Goal: Task Accomplishment & Management: Use online tool/utility

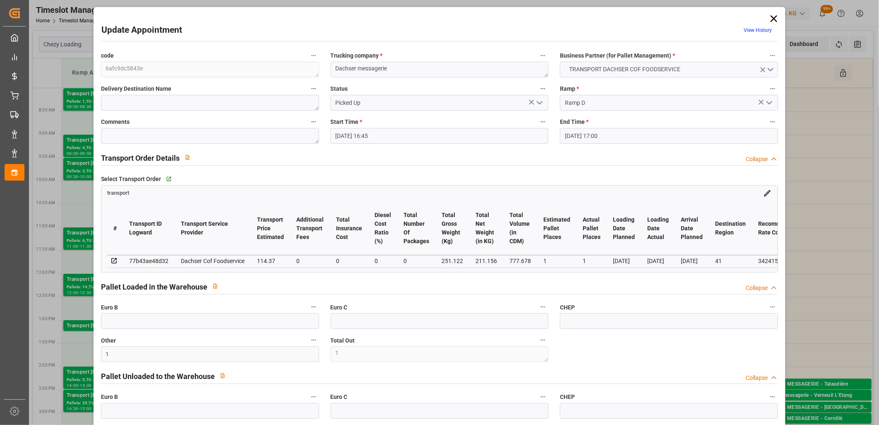
scroll to position [184, 0]
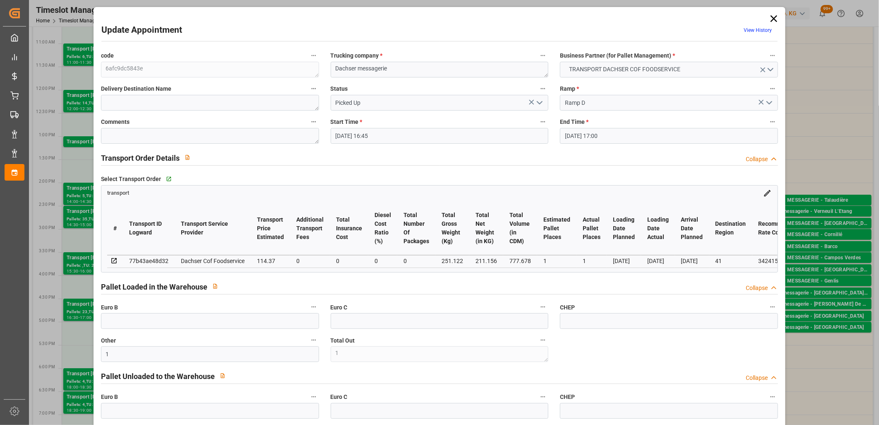
click at [776, 19] on icon at bounding box center [774, 19] width 12 height 12
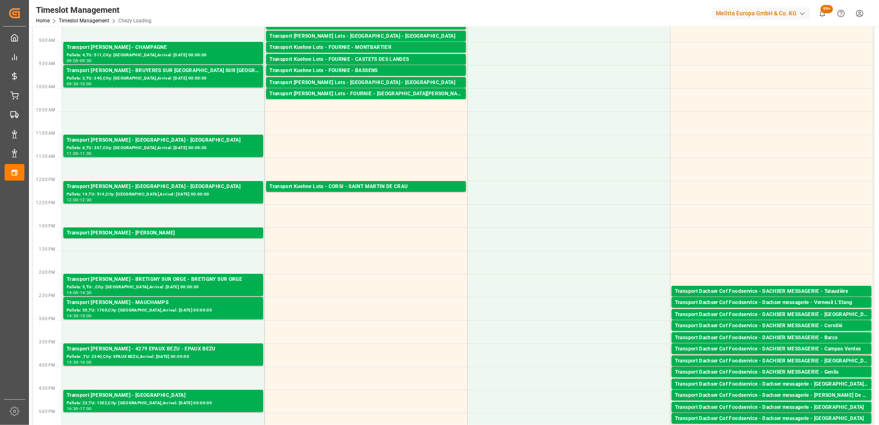
scroll to position [0, 0]
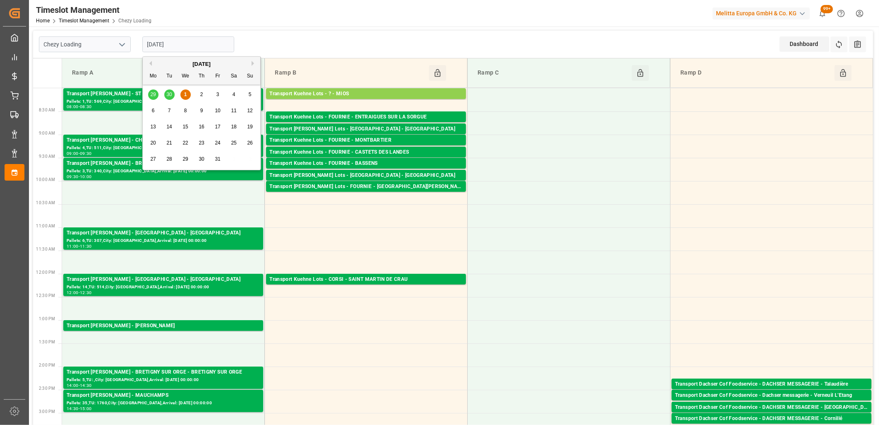
drag, startPoint x: 187, startPoint y: 46, endPoint x: 183, endPoint y: 77, distance: 32.0
click at [187, 46] on input "[DATE]" at bounding box center [188, 44] width 92 height 16
click at [204, 93] on div "2" at bounding box center [202, 95] width 10 height 10
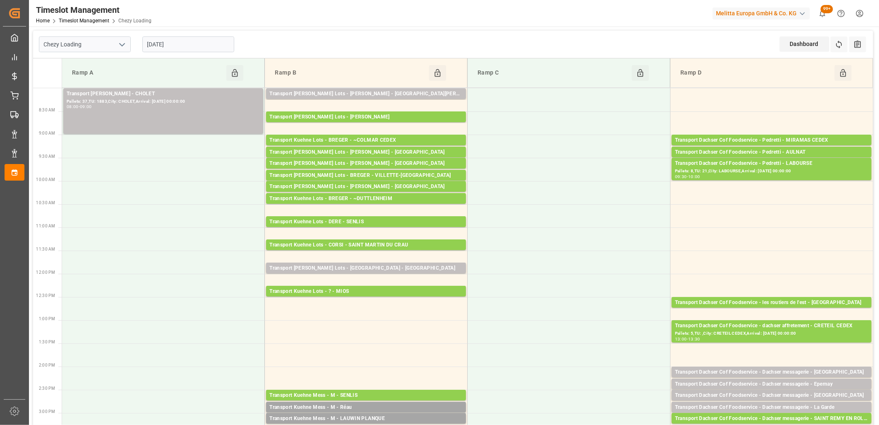
click at [193, 46] on input "[DATE]" at bounding box center [188, 44] width 92 height 16
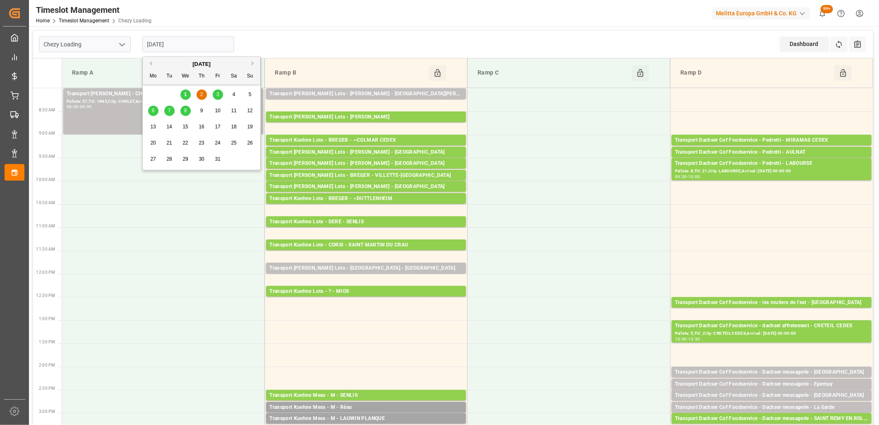
click at [214, 97] on div "3" at bounding box center [218, 95] width 10 height 10
type input "[DATE]"
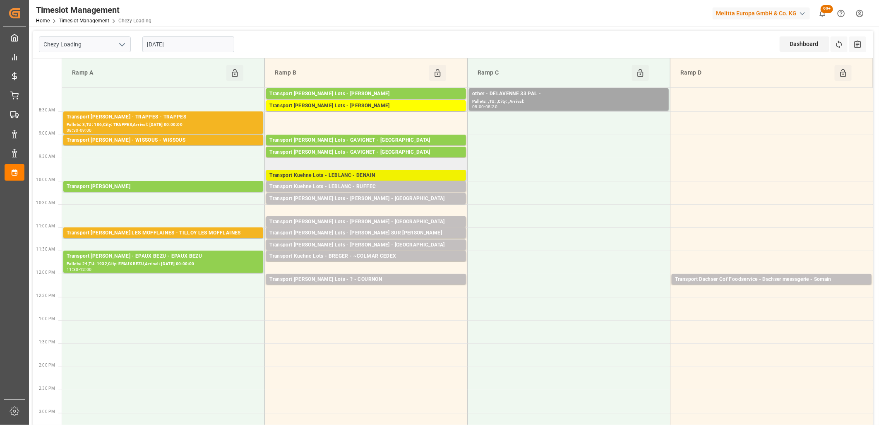
click at [349, 175] on div "Transport Kuehne Lots - LEBLANC - DENAIN" at bounding box center [365, 175] width 193 height 8
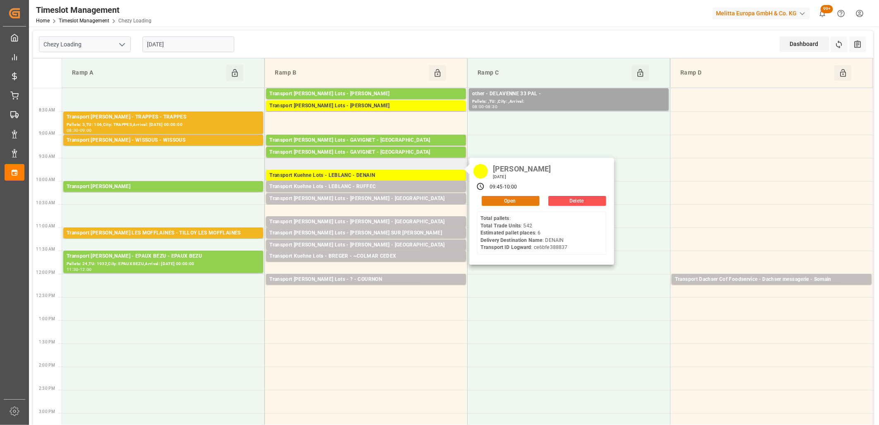
click at [493, 200] on button "Open" at bounding box center [511, 201] width 58 height 10
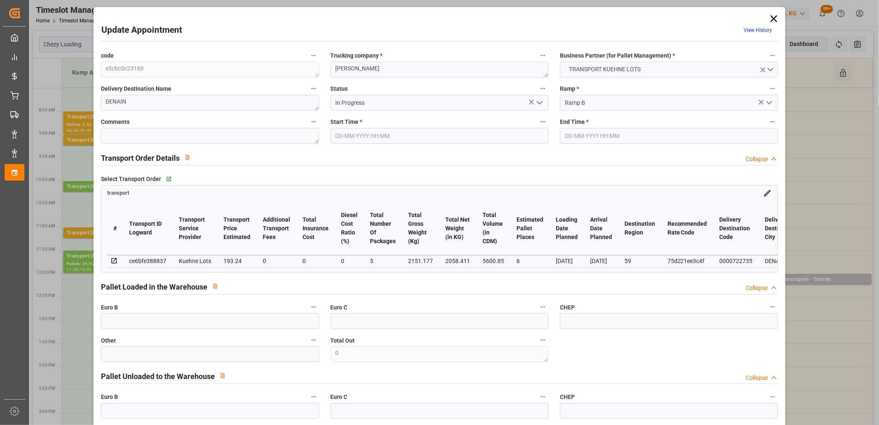
type input "[DATE] 09:45"
type input "[DATE] 10:00"
type input "[DATE] 12:49"
type input "[DATE] 11:31"
type input "[DATE]"
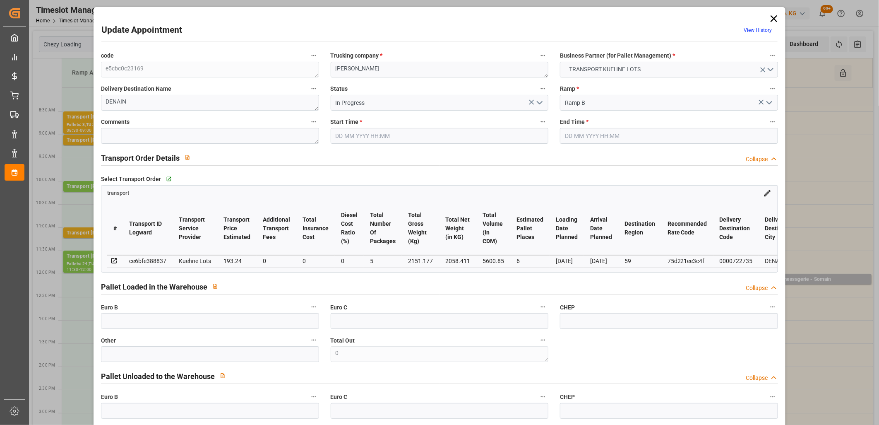
type input "[DATE]"
click at [539, 104] on icon "open menu" at bounding box center [540, 103] width 10 height 10
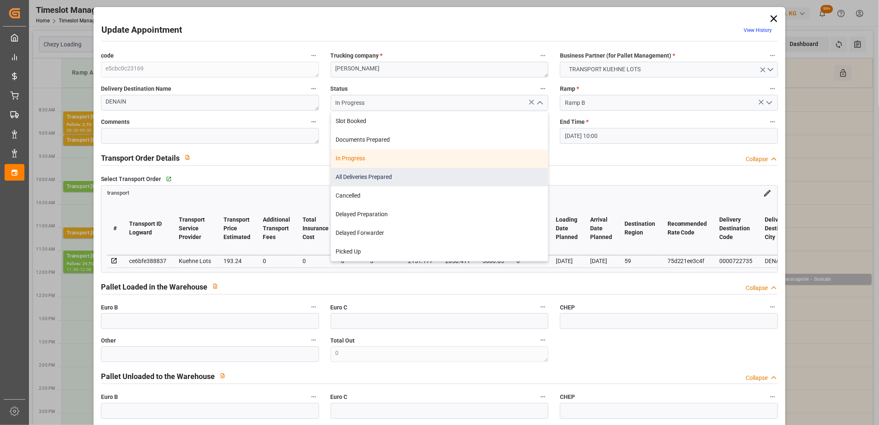
click at [460, 183] on div "All Deliveries Prepared" at bounding box center [439, 177] width 217 height 19
type input "All Deliveries Prepared"
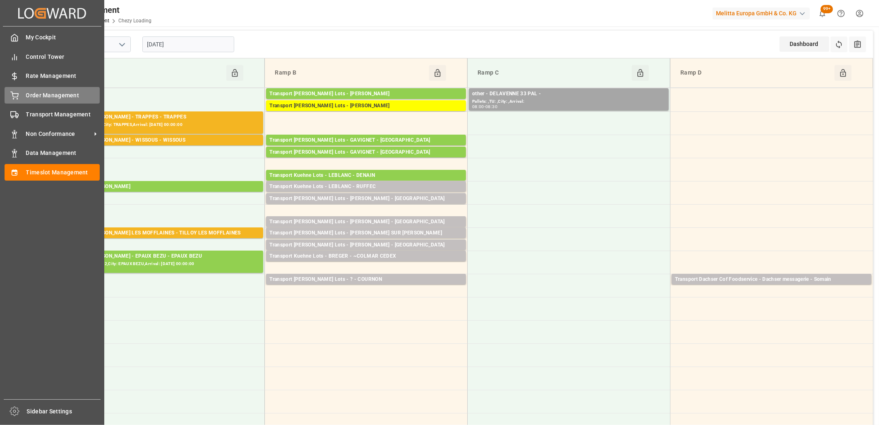
click at [17, 96] on icon at bounding box center [14, 95] width 8 height 8
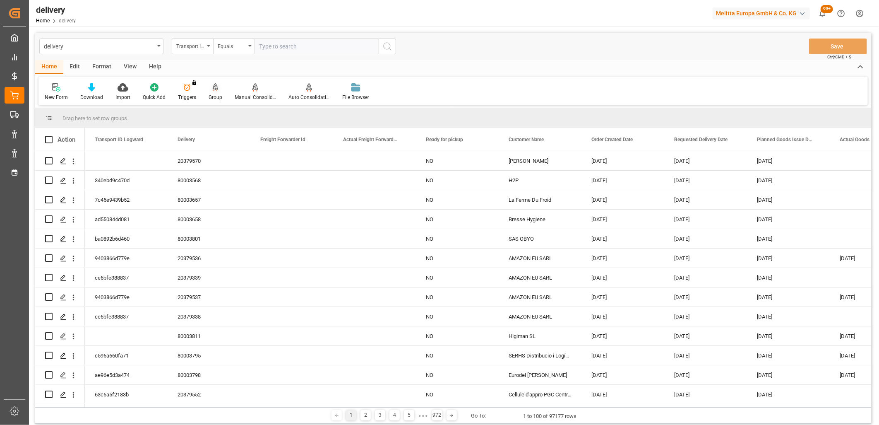
click at [214, 84] on icon at bounding box center [216, 86] width 6 height 7
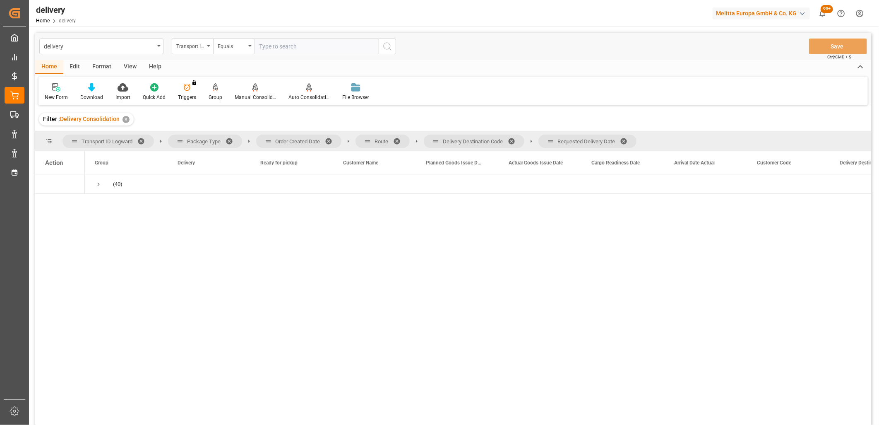
click at [627, 138] on span at bounding box center [626, 140] width 13 height 7
click at [512, 141] on span at bounding box center [514, 140] width 13 height 7
click at [397, 138] on span at bounding box center [399, 140] width 13 height 7
click at [332, 137] on span at bounding box center [331, 140] width 13 height 7
click at [98, 183] on span "Press SPACE to select this row." at bounding box center [98, 183] width 7 height 7
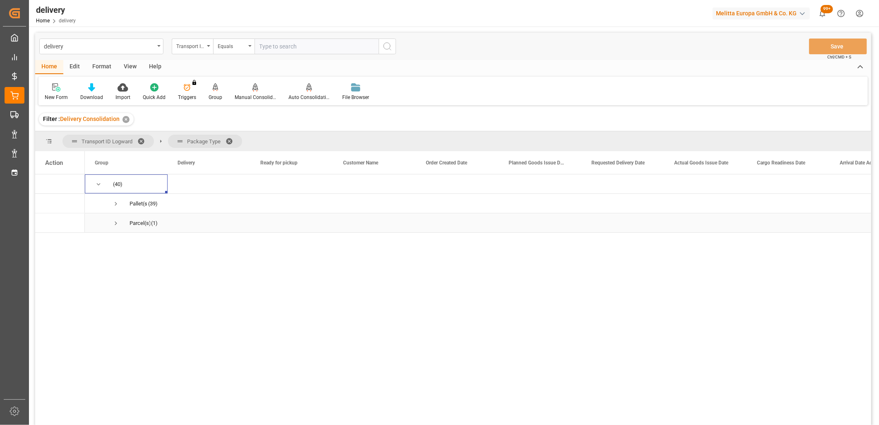
click at [115, 223] on span "Press SPACE to select this row." at bounding box center [115, 222] width 7 height 7
click at [50, 243] on input "Press Space to toggle row selection (unchecked)" at bounding box center [48, 241] width 7 height 7
checkbox input "true"
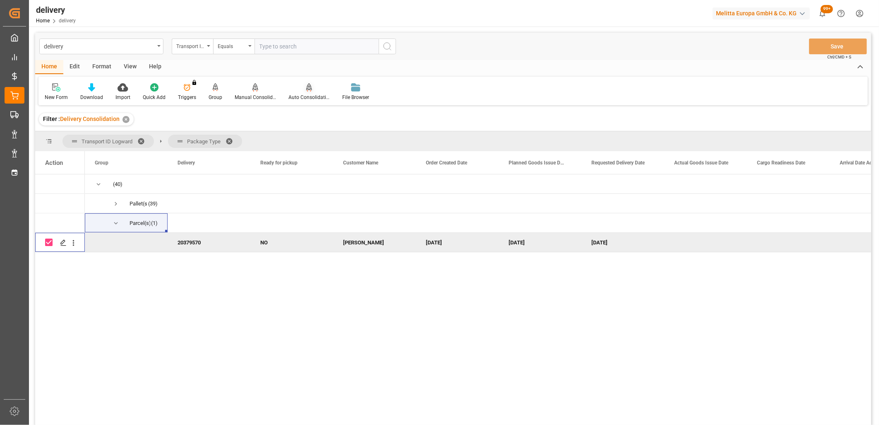
click at [305, 92] on div "Auto Consolidation" at bounding box center [309, 92] width 54 height 18
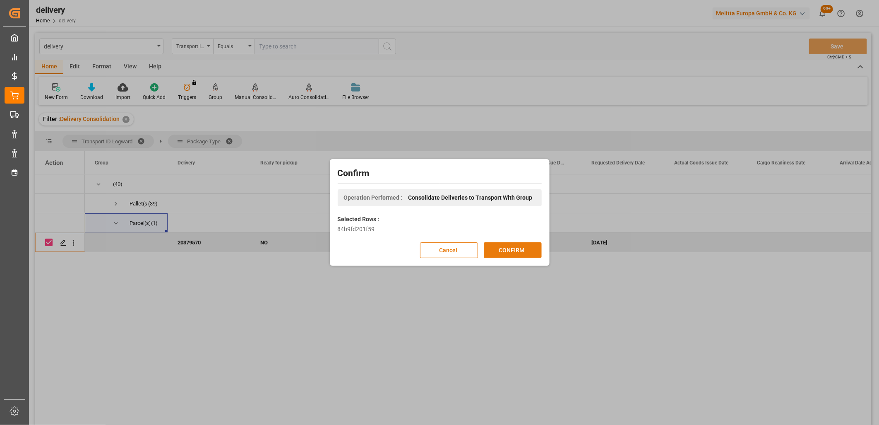
click at [519, 255] on button "CONFIRM" at bounding box center [513, 250] width 58 height 16
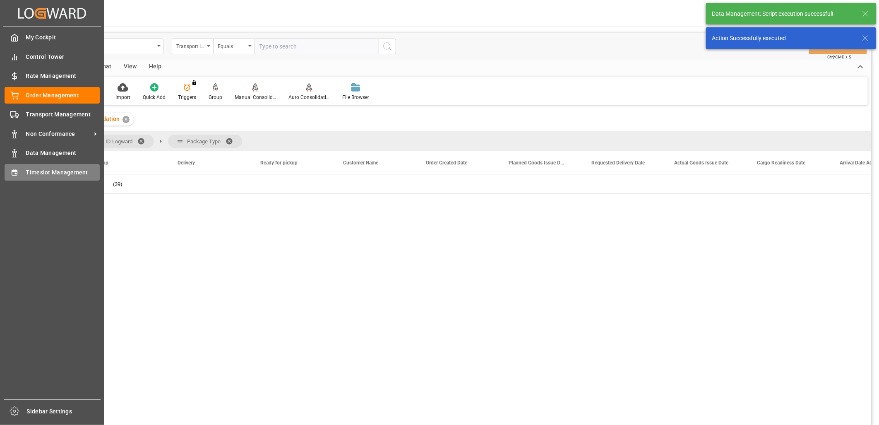
click at [14, 172] on icon at bounding box center [14, 172] width 8 height 8
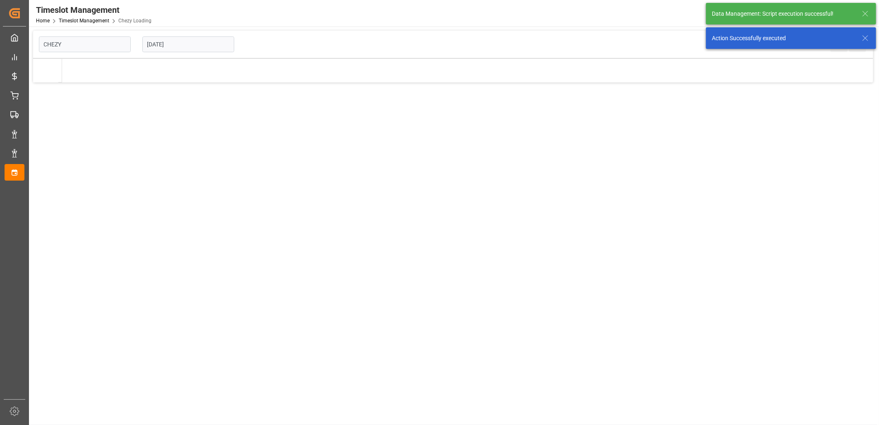
type input "Chezy Loading"
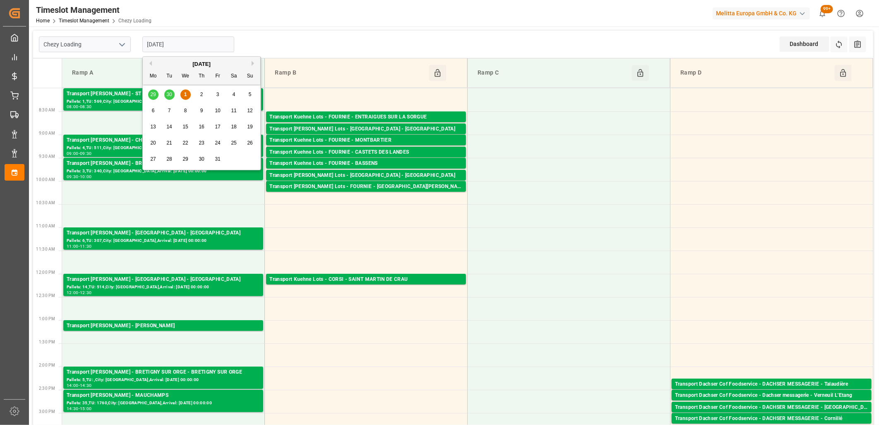
click at [203, 46] on input "[DATE]" at bounding box center [188, 44] width 92 height 16
click at [200, 95] on span "2" at bounding box center [201, 94] width 3 height 6
type input "[DATE]"
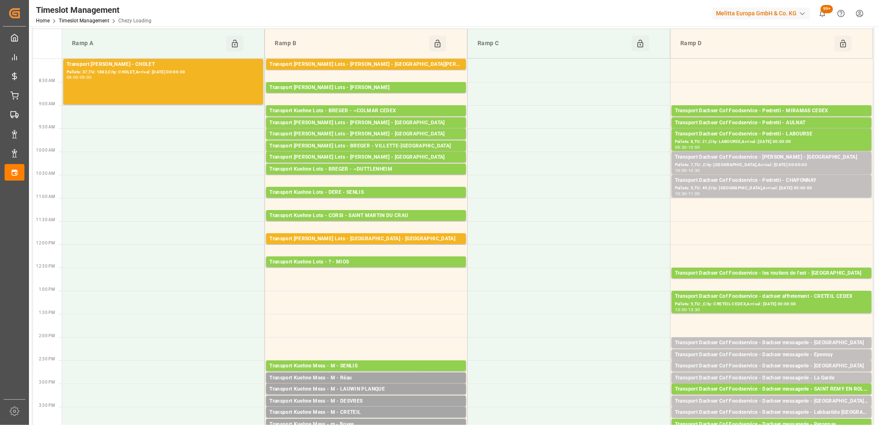
scroll to position [46, 0]
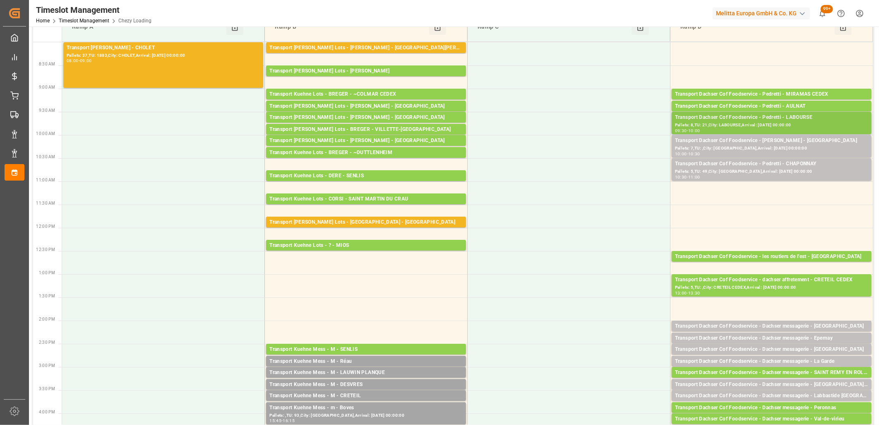
click at [726, 122] on div "Pallets: 8,TU: 21,City: LABOURSE,Arrival: [DATE] 00:00:00" at bounding box center [771, 125] width 193 height 7
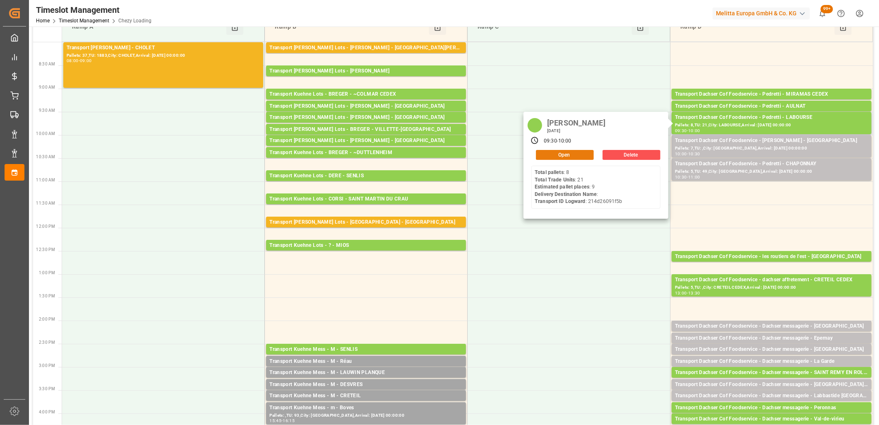
click at [587, 153] on button "Open" at bounding box center [565, 155] width 58 height 10
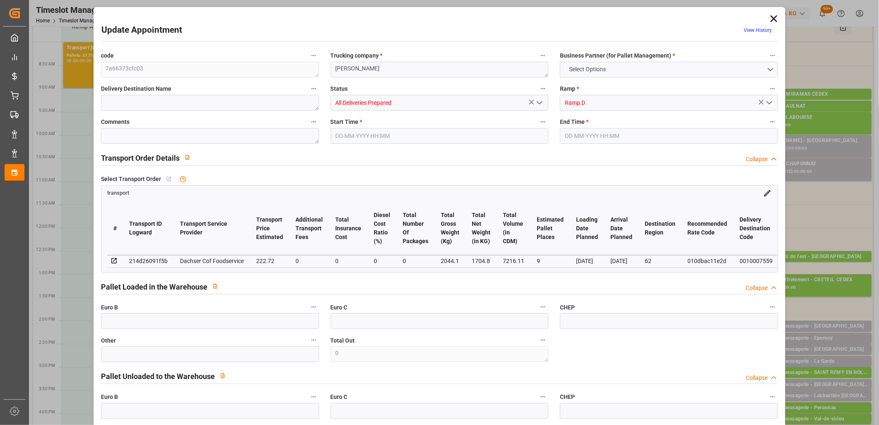
type input "9"
type input "222.72"
type input "0"
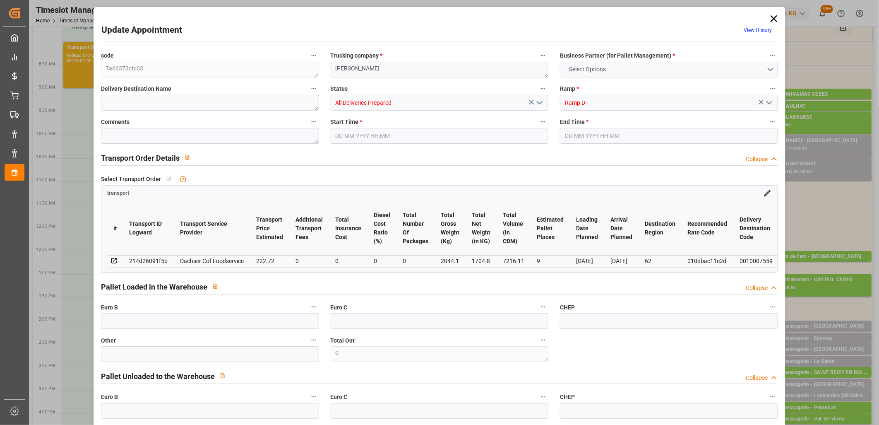
type input "218.8001"
type input "-3.9199"
type input "0"
type input "1704.8"
type input "2267.85"
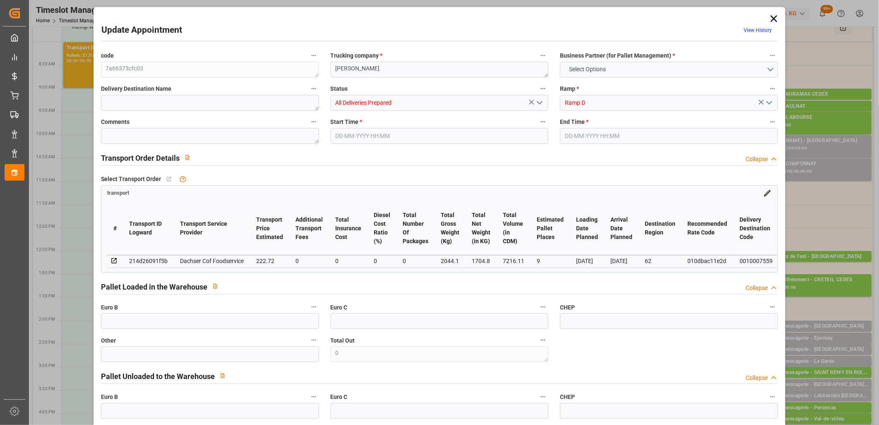
type input "7216.11"
type input "62"
type input "8"
type input "21"
type input "9"
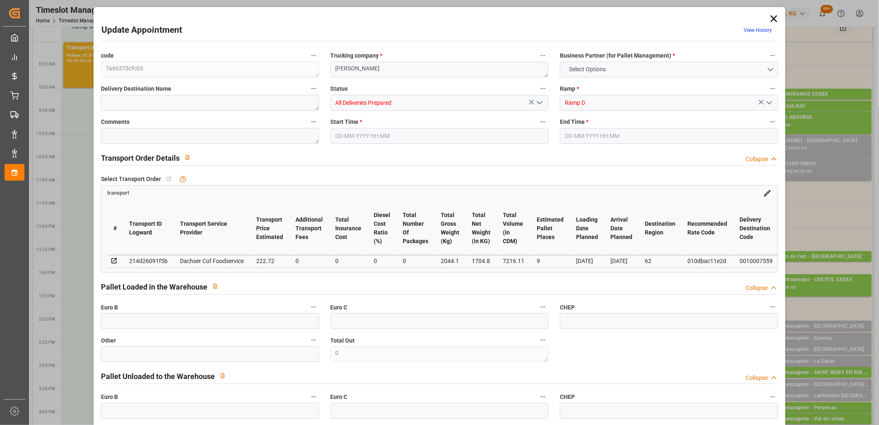
type input "101"
type input "2044.1"
type input "0"
type input "4710.8598"
type input "0"
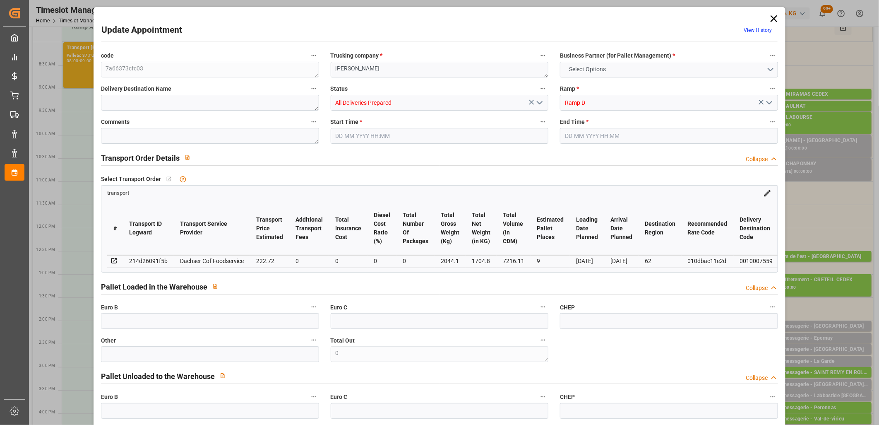
type input "0"
type input "21"
type input "35"
type input "02-10-2025 09:30"
type input "02-10-2025 10:00"
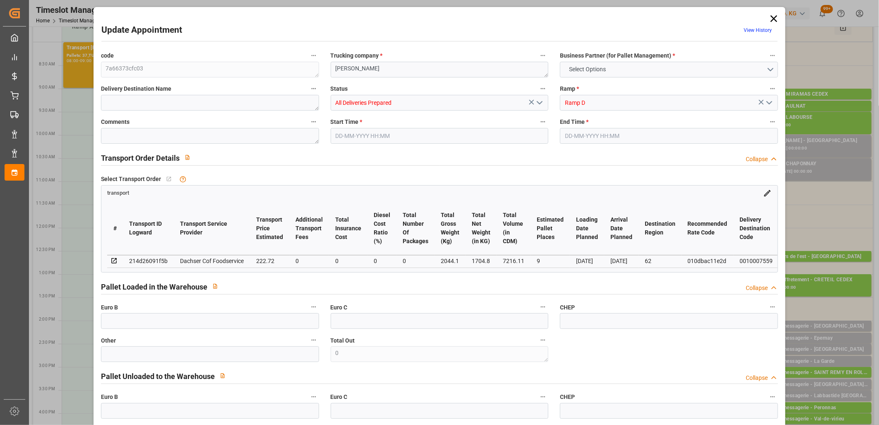
type input "01-10-2025 07:31"
type input "26-09-2025 12:39"
type input "[DATE]"
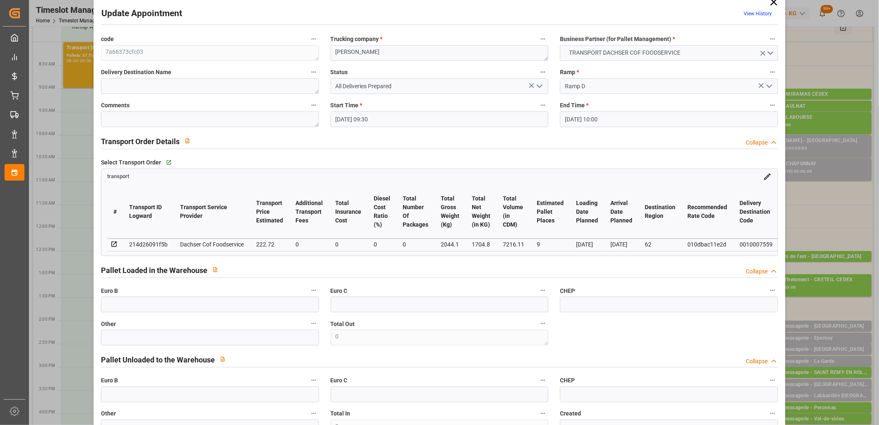
scroll to position [0, 0]
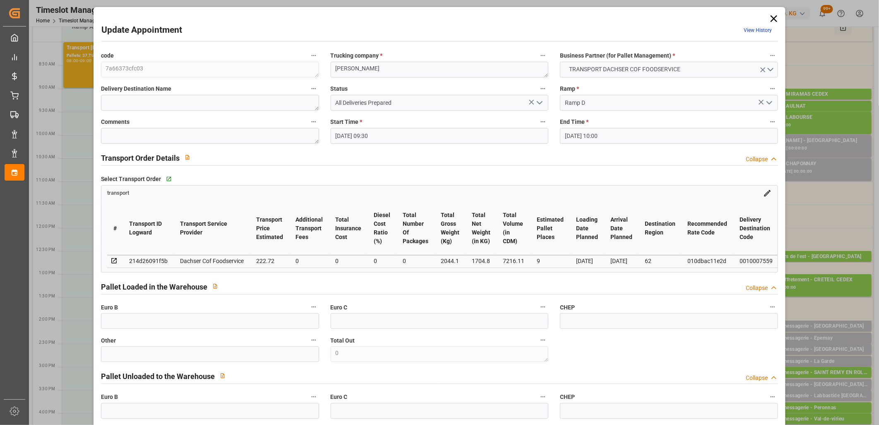
click at [773, 20] on icon at bounding box center [774, 18] width 7 height 7
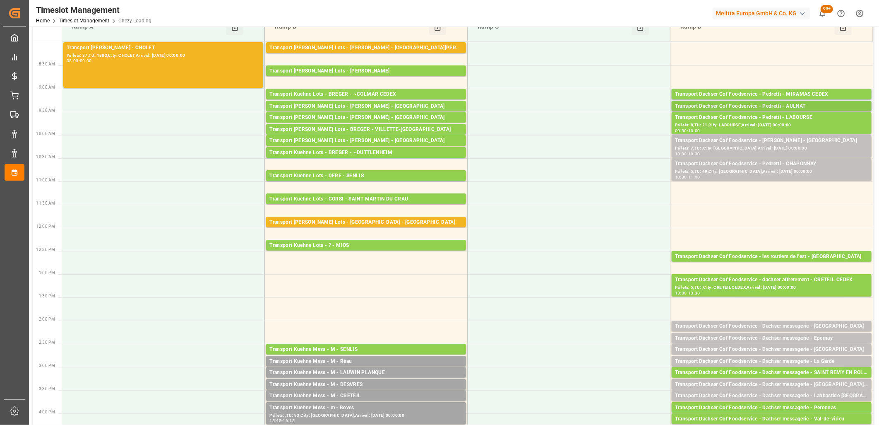
click at [762, 103] on div "Transport Dachser Cof Foodservice - Pedretti - AULNAT" at bounding box center [771, 106] width 193 height 8
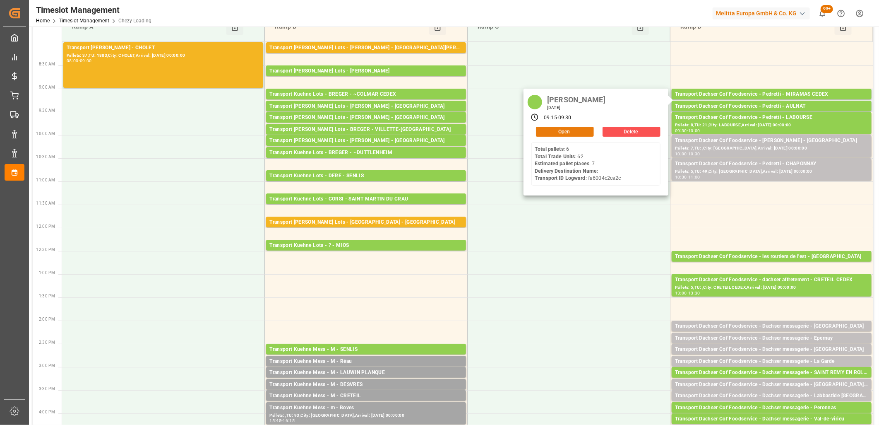
click at [565, 132] on button "Open" at bounding box center [565, 132] width 58 height 10
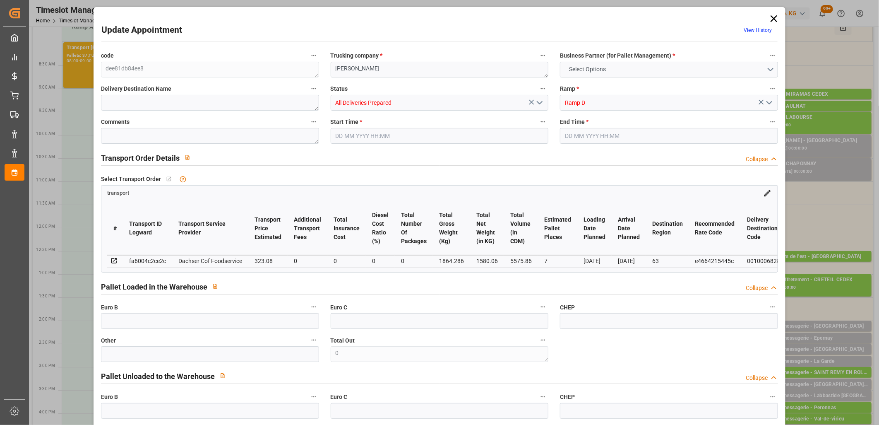
type input "7"
type input "323.08"
type input "0"
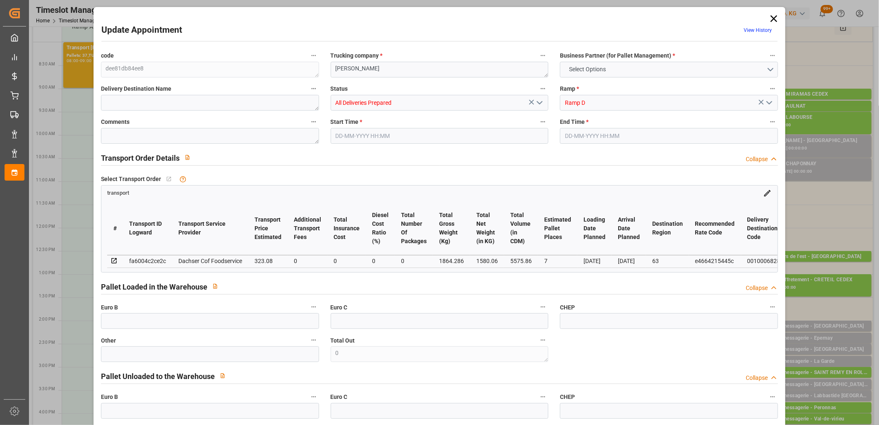
type input "317.3938"
type input "-5.6862"
type input "0"
type input "1580.06"
type input "2037.626"
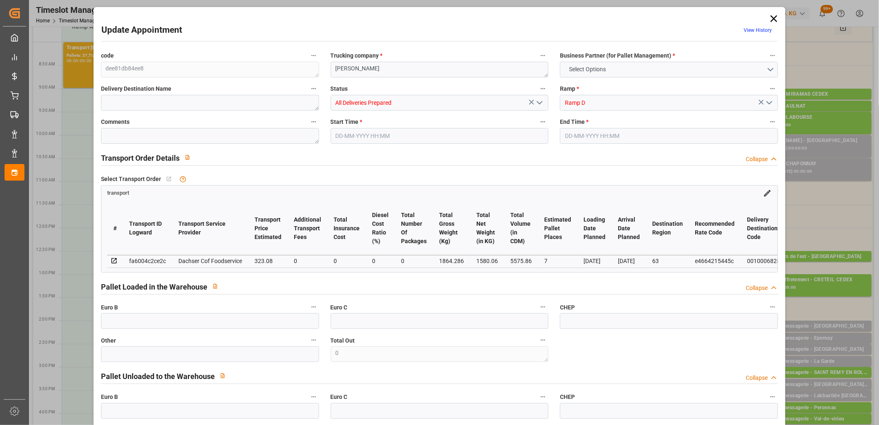
type input "5575.86"
type input "63"
type input "6"
type input "62"
type input "7"
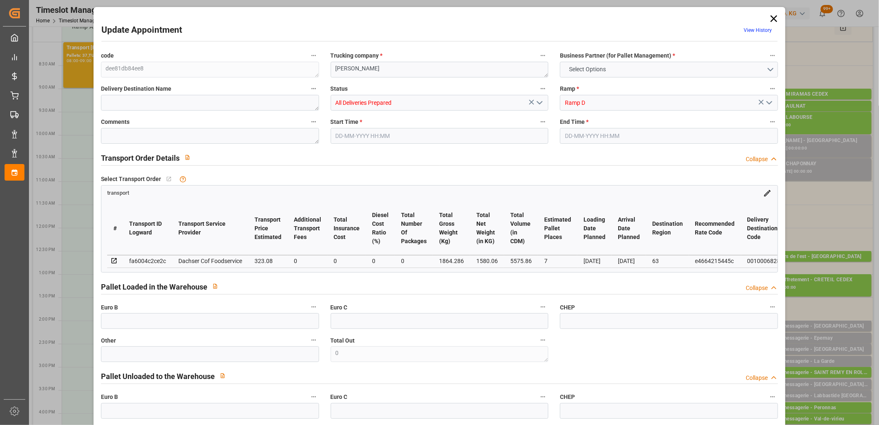
type input "101"
type input "1864.286"
type input "0"
type input "4710.8598"
type input "0"
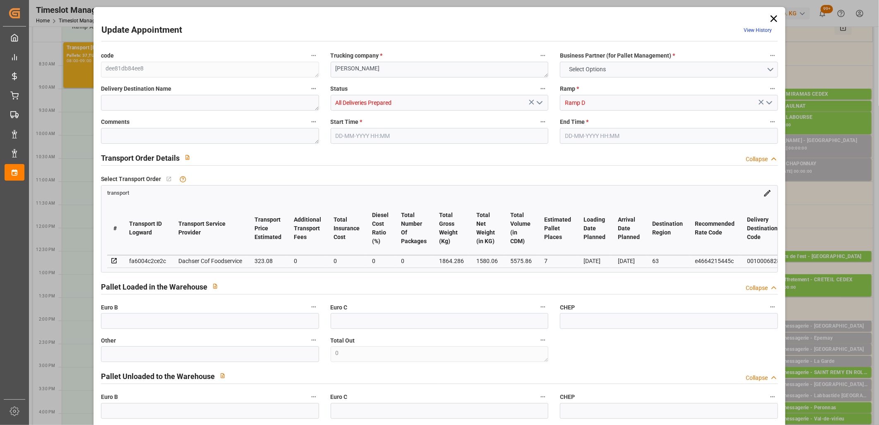
type input "0"
type input "21"
type input "35"
type input "02-10-2025 09:15"
type input "02-10-2025 09:30"
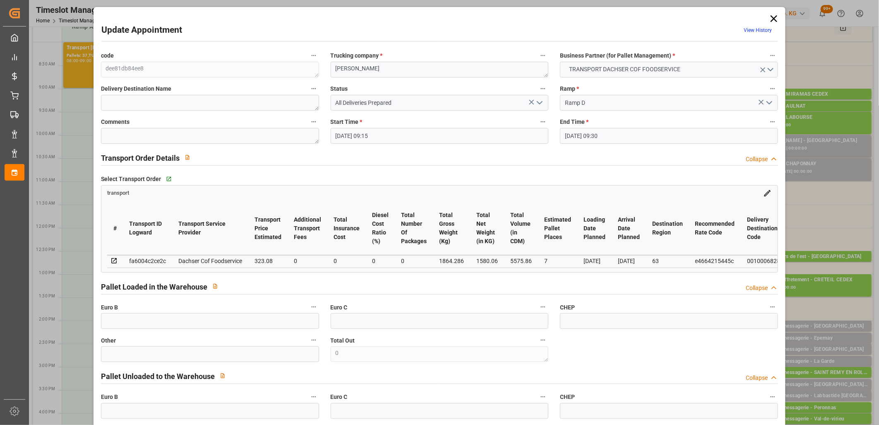
type input "29-09-2025 12:33"
type input "29-09-2025 11:46"
type input "[DATE]"
click at [772, 19] on icon at bounding box center [774, 18] width 7 height 7
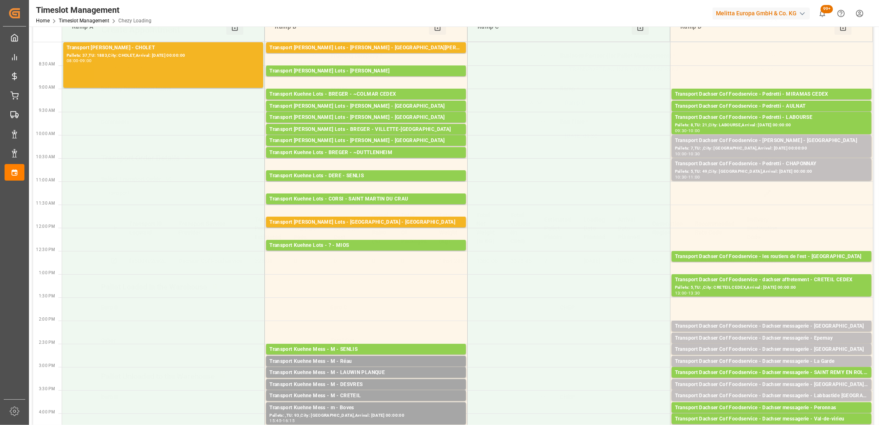
click at [768, 90] on div "Transport Dachser Cof Foodservice - Pedretti - MIRAMAS CEDEX" at bounding box center [771, 94] width 193 height 8
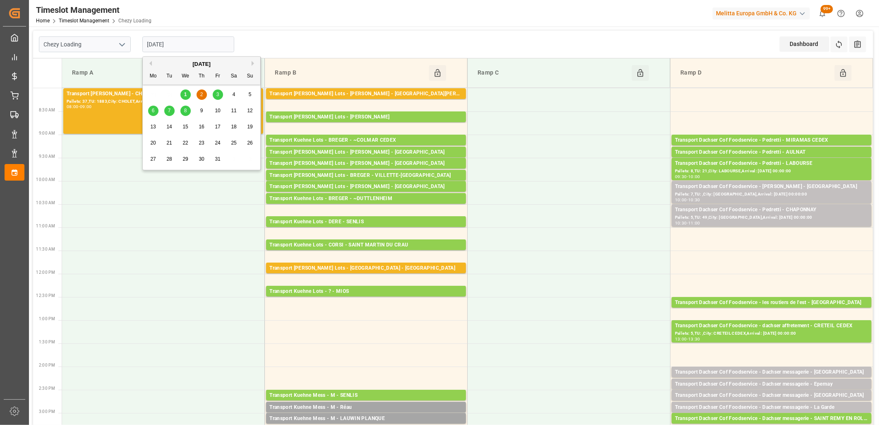
click at [195, 42] on input "[DATE]" at bounding box center [188, 44] width 92 height 16
click at [214, 94] on div "3" at bounding box center [218, 95] width 10 height 10
type input "[DATE]"
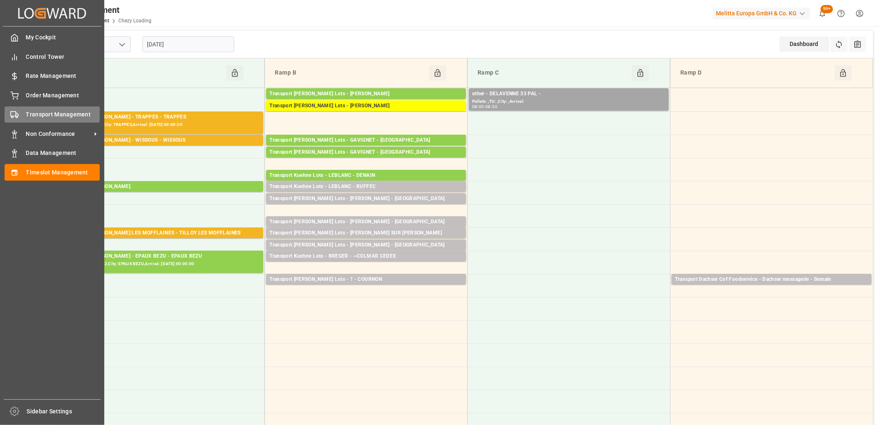
click at [19, 120] on div "Transport Management Transport Management" at bounding box center [52, 114] width 95 height 16
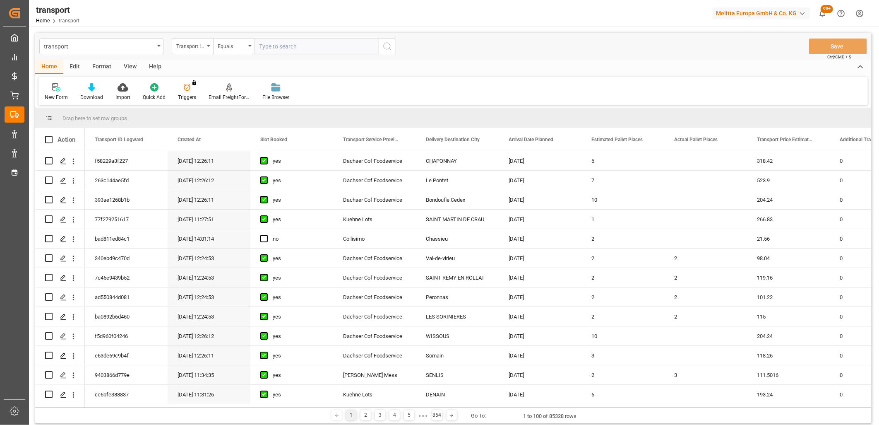
drag, startPoint x: 342, startPoint y: 142, endPoint x: 341, endPoint y: 117, distance: 25.3
click at [341, 117] on div "Drag here to set row groups Drag here to set column labels Action Transport ID …" at bounding box center [453, 257] width 836 height 299
drag, startPoint x: 358, startPoint y: 139, endPoint x: 358, endPoint y: 122, distance: 17.8
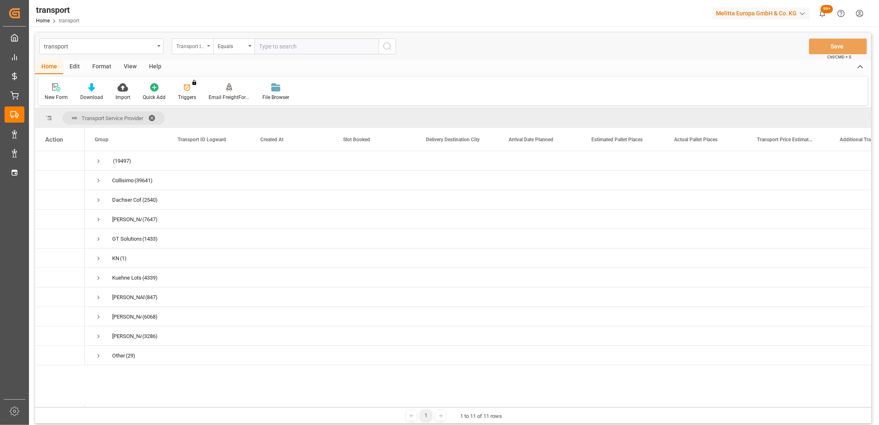
click at [203, 46] on div "Transport ID Logward" at bounding box center [190, 46] width 28 height 10
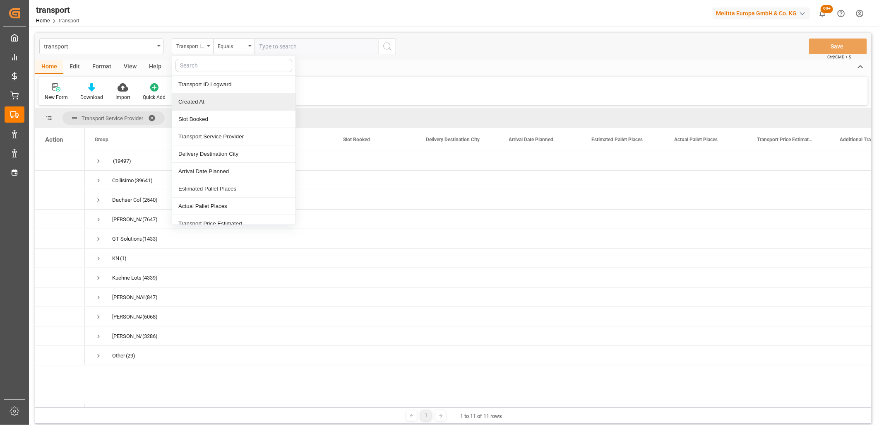
click at [202, 97] on div "Created At" at bounding box center [233, 101] width 123 height 17
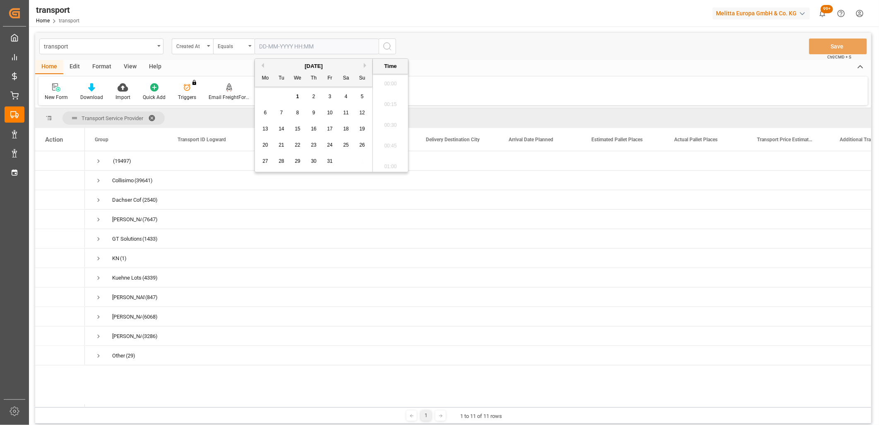
click at [271, 51] on input "text" at bounding box center [317, 46] width 124 height 16
click at [297, 95] on span "1" at bounding box center [297, 97] width 3 height 6
type input "01-10-2025 00:00"
click at [384, 48] on circle "search button" at bounding box center [387, 46] width 7 height 7
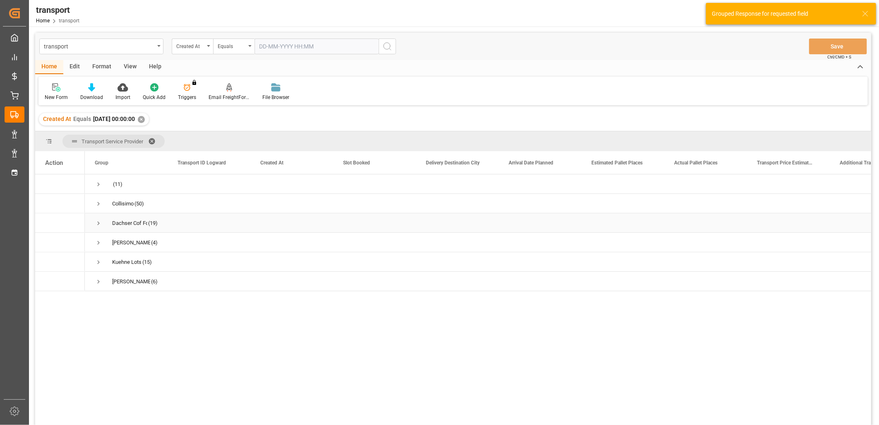
click at [102, 219] on span "Dachser Cof Foodservice (19)" at bounding box center [126, 223] width 63 height 18
click at [97, 224] on span "Press SPACE to select this row." at bounding box center [98, 222] width 7 height 7
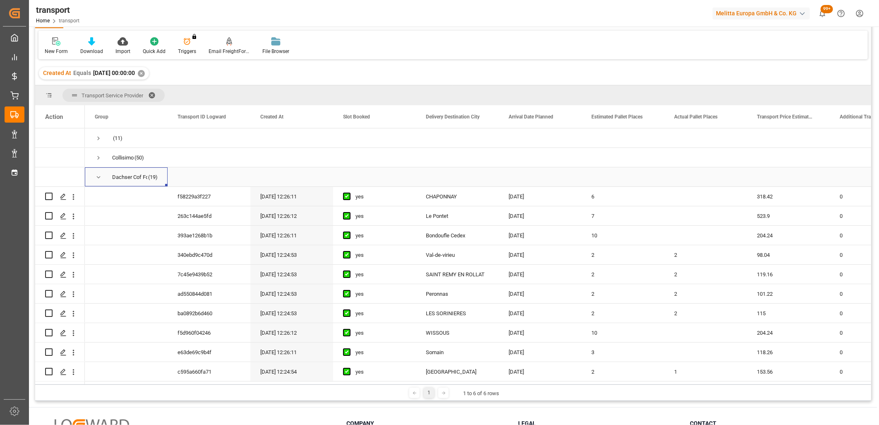
click at [98, 178] on span "Press SPACE to select this row." at bounding box center [98, 176] width 7 height 7
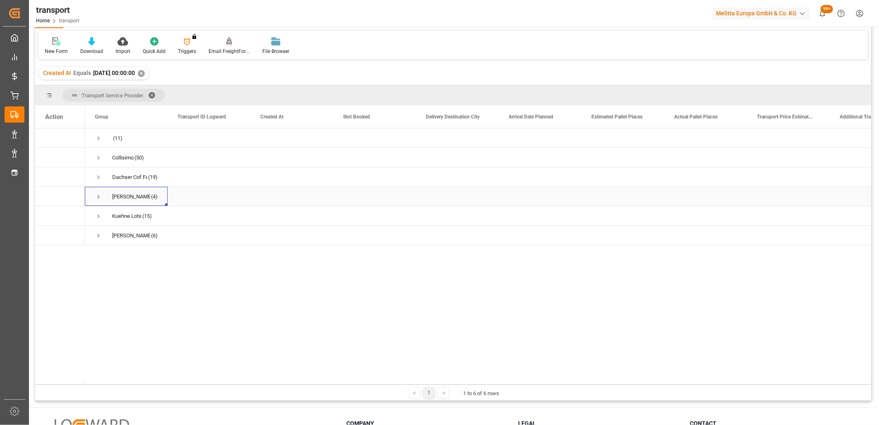
click at [100, 197] on span "Press SPACE to select this row." at bounding box center [98, 196] width 7 height 7
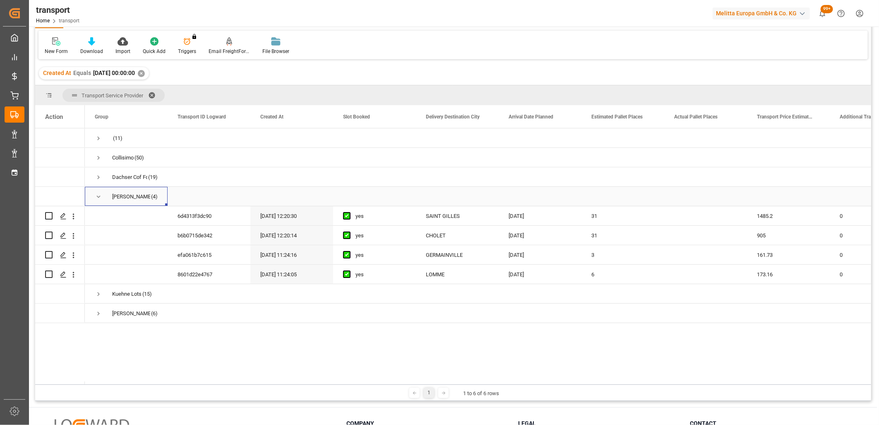
click at [100, 197] on span "Press SPACE to select this row." at bounding box center [98, 196] width 7 height 7
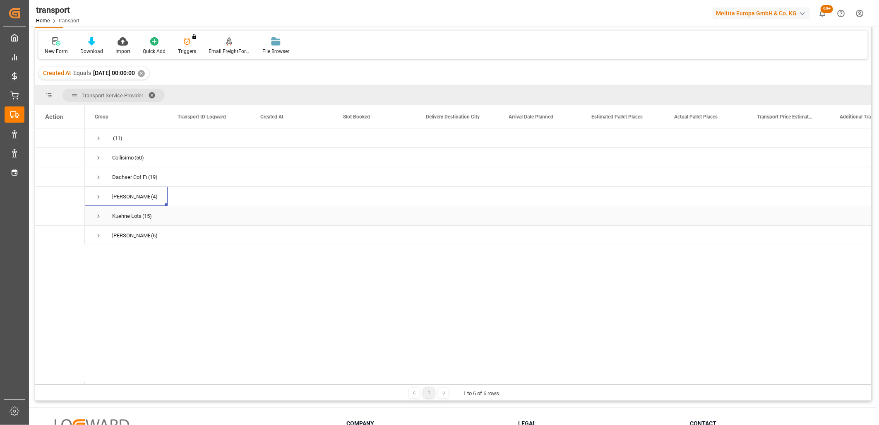
click at [97, 216] on span "Press SPACE to select this row." at bounding box center [98, 215] width 7 height 7
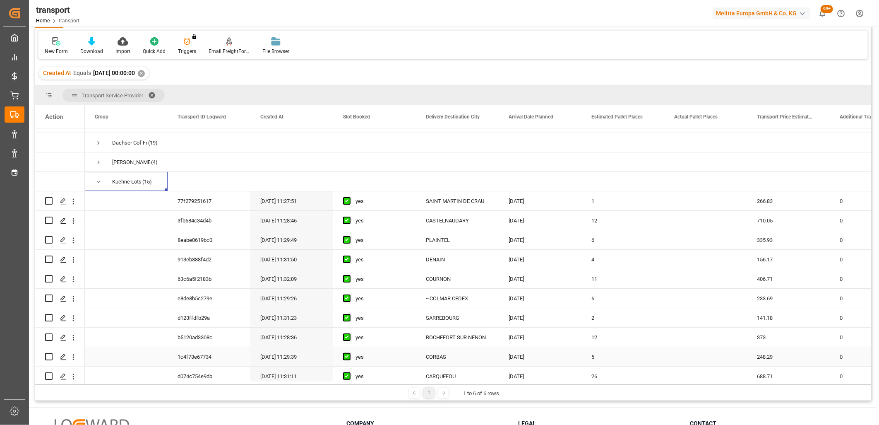
scroll to position [19, 0]
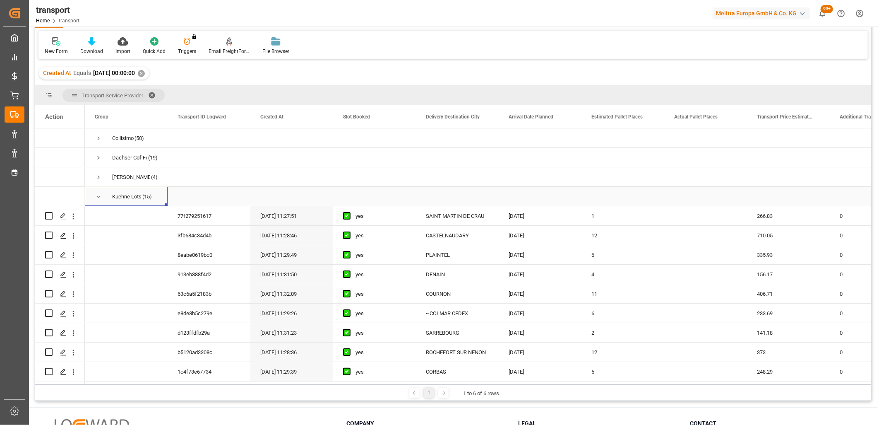
click at [98, 194] on span "Press SPACE to select this row." at bounding box center [98, 196] width 7 height 7
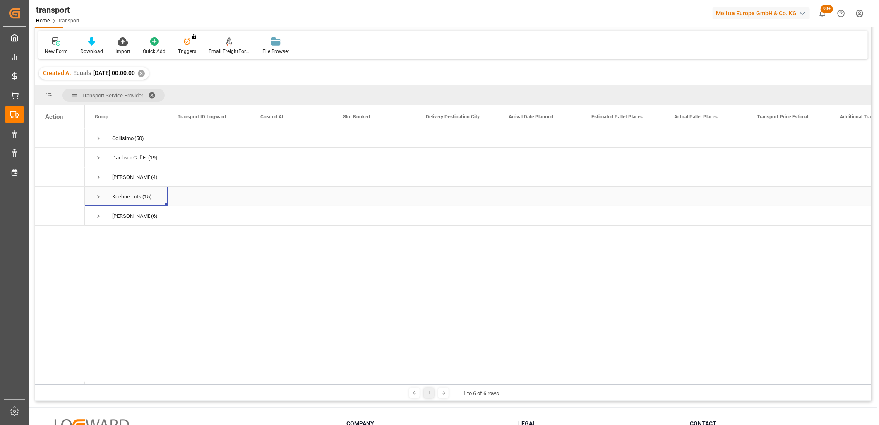
scroll to position [0, 0]
click at [96, 235] on span "Press SPACE to select this row." at bounding box center [98, 235] width 7 height 7
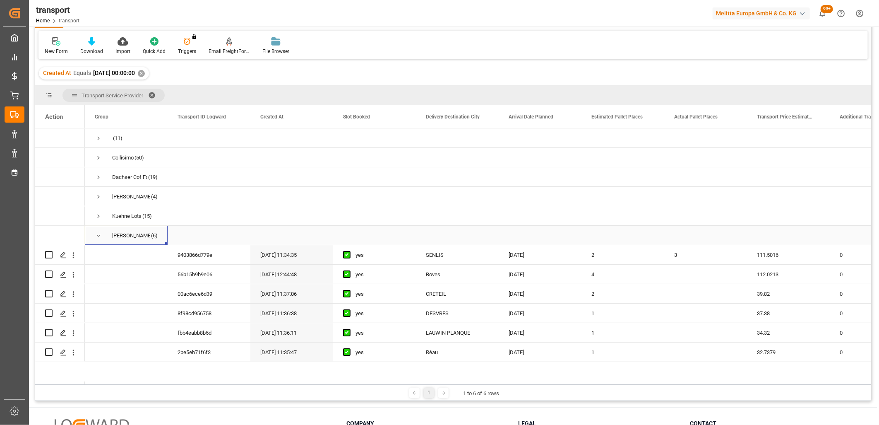
click at [96, 235] on span "Press SPACE to select this row." at bounding box center [98, 235] width 7 height 7
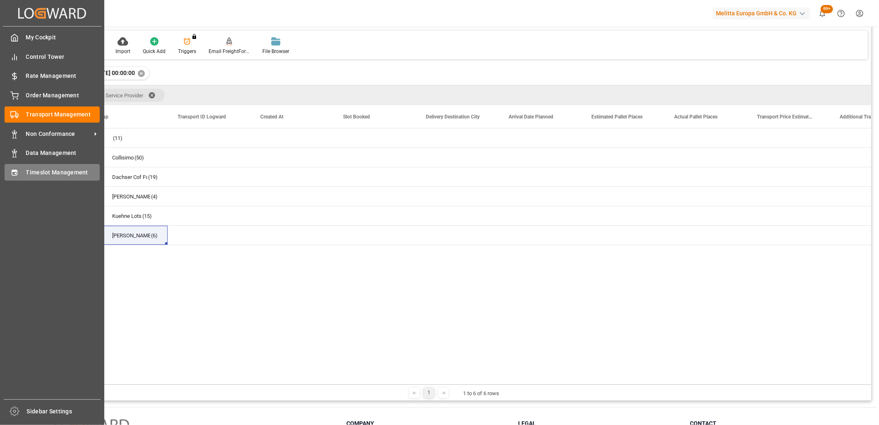
click at [19, 172] on div "Timeslot Management Timeslot Management" at bounding box center [52, 172] width 95 height 16
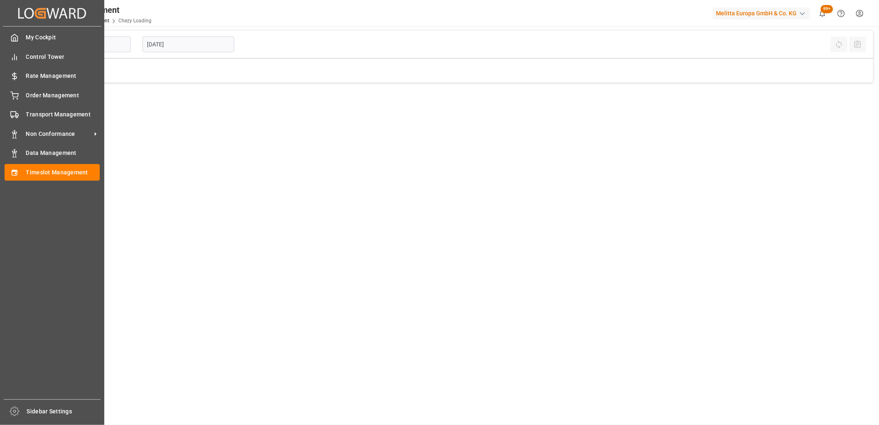
type input "Chezy Loading"
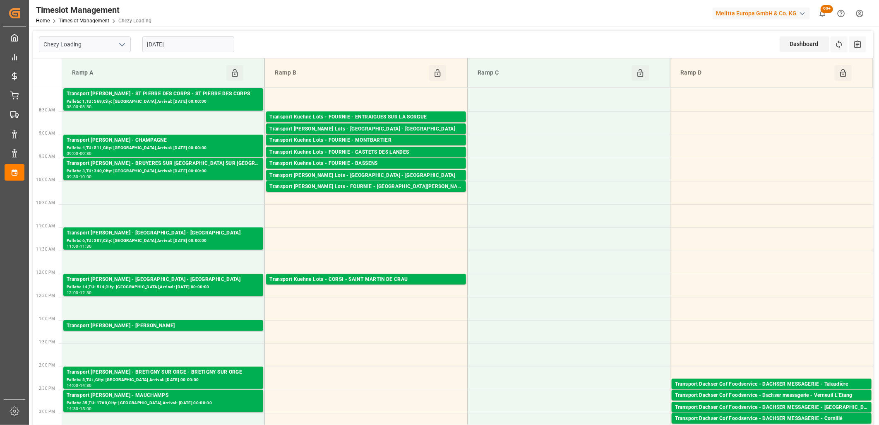
click at [207, 47] on input "[DATE]" at bounding box center [188, 44] width 92 height 16
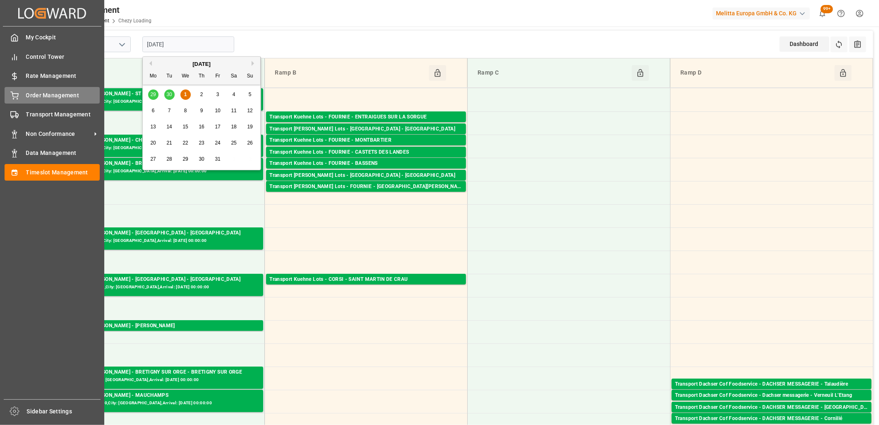
click at [24, 96] on div "Order Management Order Management" at bounding box center [52, 95] width 95 height 16
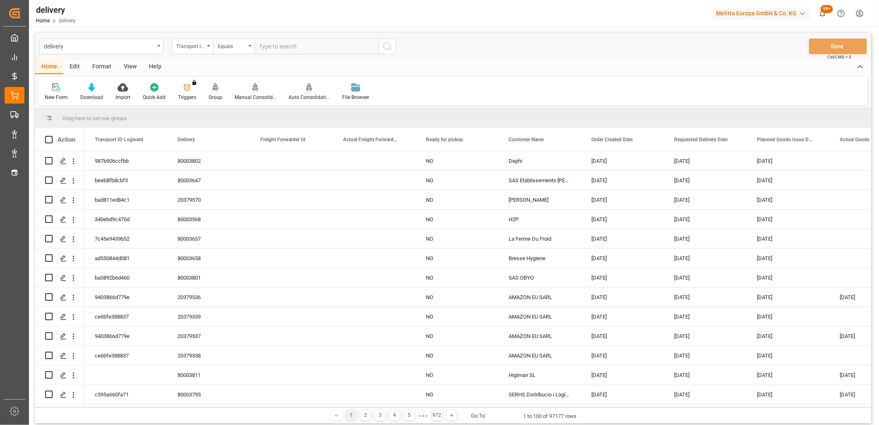
click at [213, 90] on icon at bounding box center [216, 87] width 6 height 8
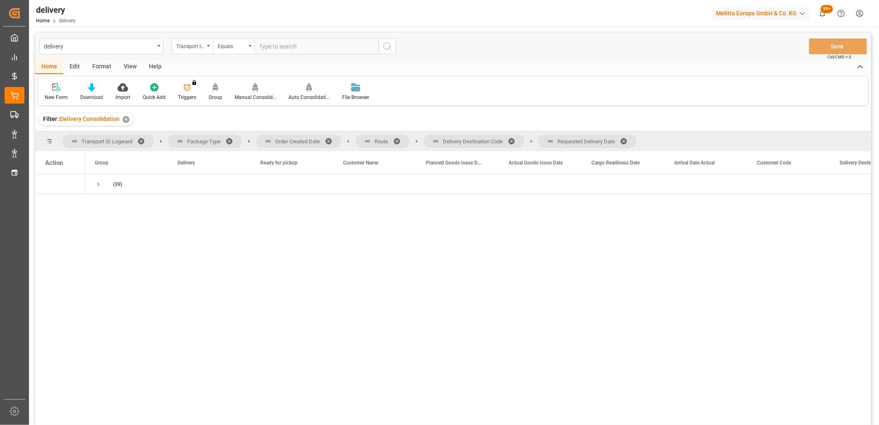
click at [627, 138] on span at bounding box center [626, 140] width 13 height 7
click at [514, 141] on span at bounding box center [514, 140] width 13 height 7
click at [399, 139] on span at bounding box center [399, 140] width 13 height 7
click at [329, 139] on span at bounding box center [331, 140] width 13 height 7
click at [96, 183] on span "Press SPACE to select this row." at bounding box center [98, 183] width 7 height 7
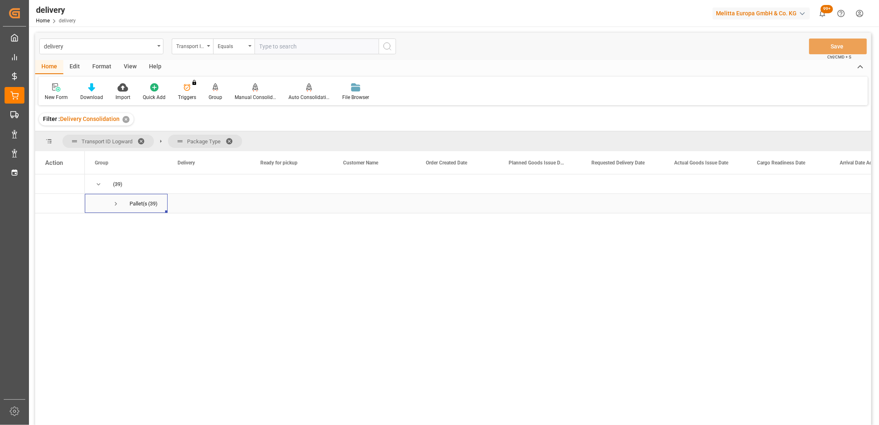
click at [116, 203] on span "Press SPACE to select this row." at bounding box center [115, 203] width 7 height 7
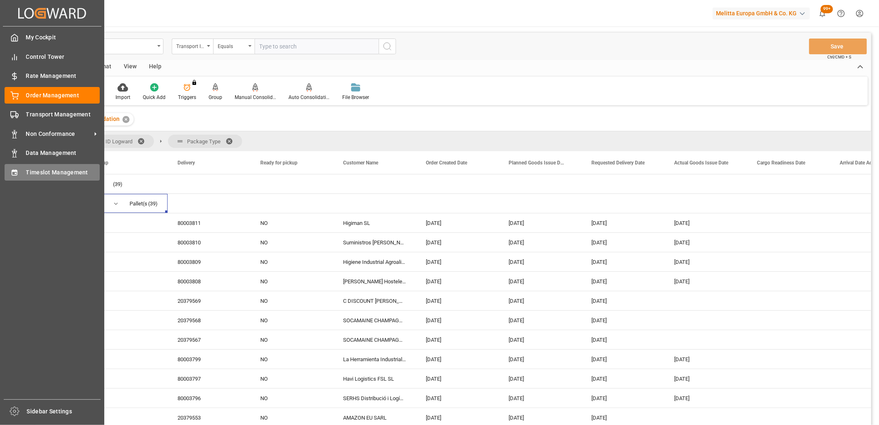
click at [22, 174] on div "Timeslot Management Timeslot Management" at bounding box center [52, 172] width 95 height 16
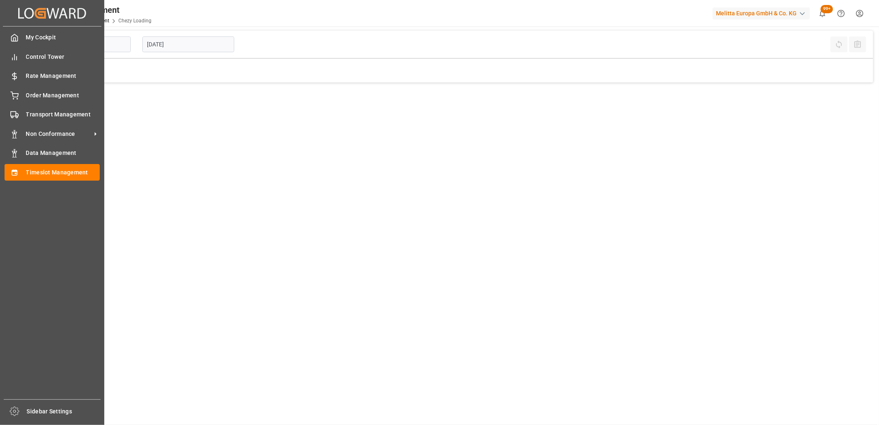
type input "Chezy Loading"
